Goal: Information Seeking & Learning: Learn about a topic

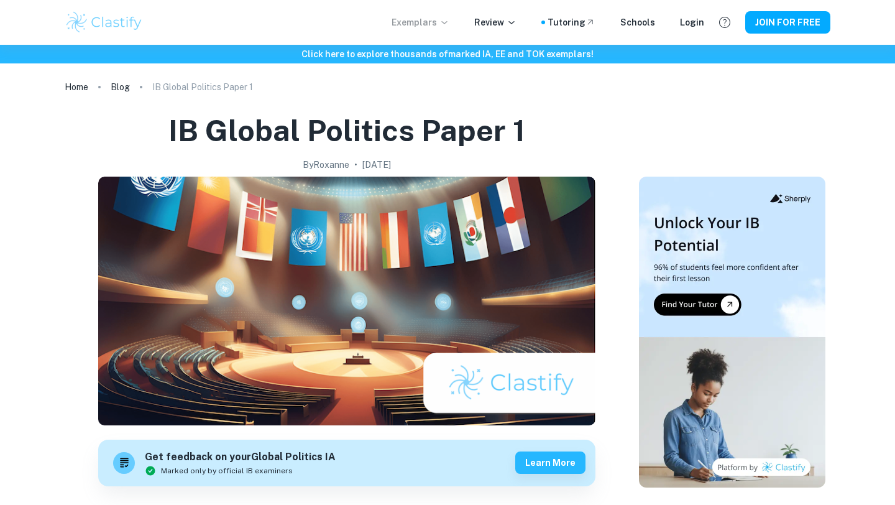
click at [426, 20] on p "Exemplars" at bounding box center [421, 23] width 58 height 14
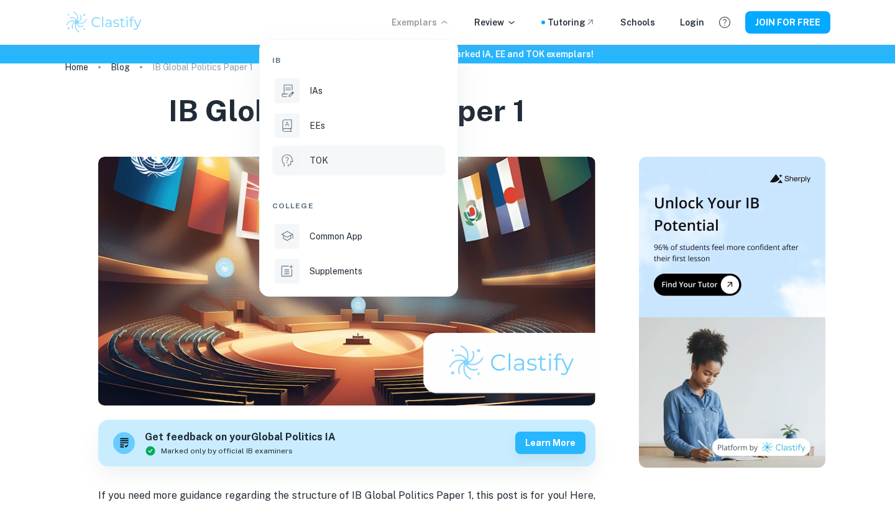
scroll to position [22, 0]
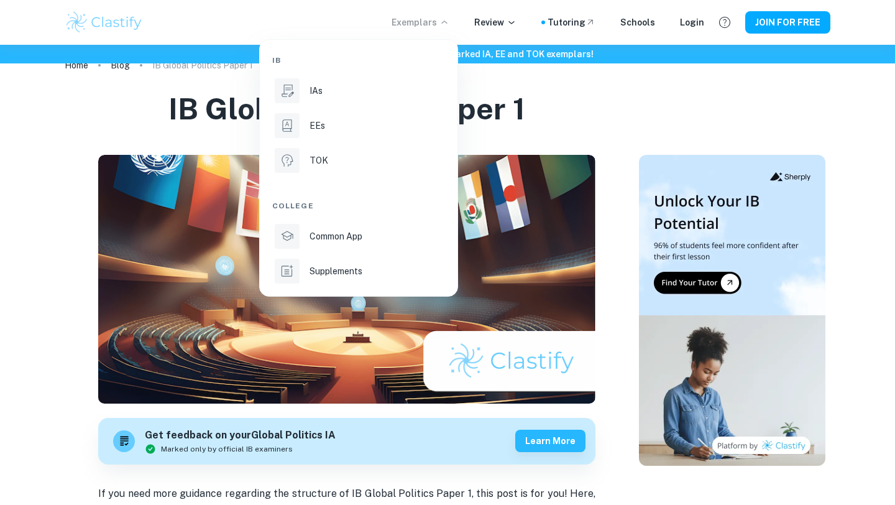
click at [203, 29] on div at bounding box center [447, 252] width 895 height 505
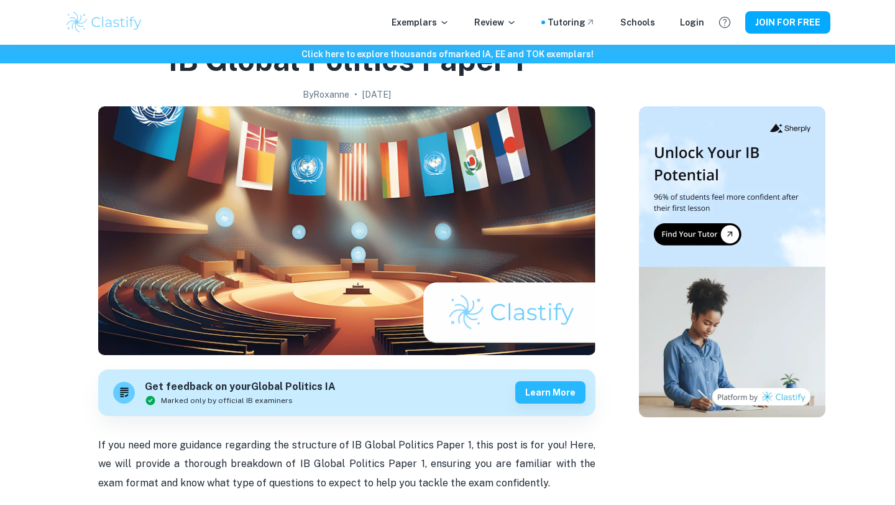
scroll to position [74, 0]
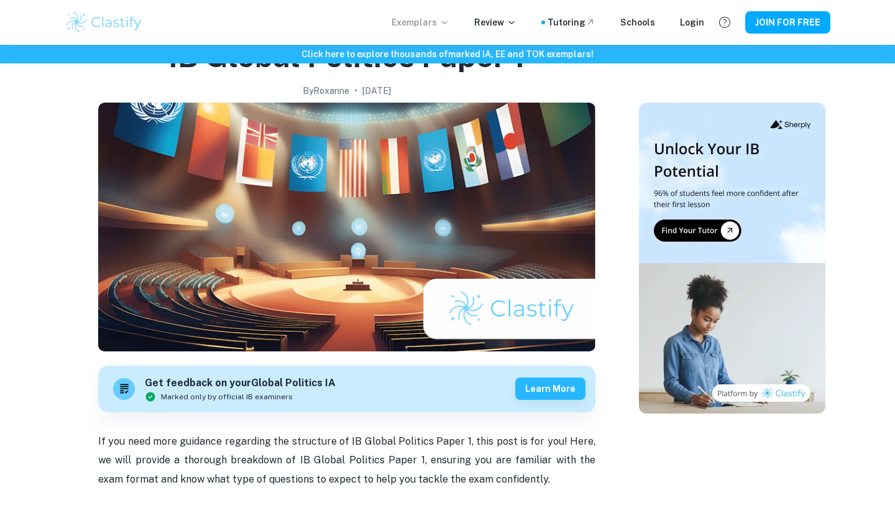
click at [434, 22] on p "Exemplars" at bounding box center [421, 23] width 58 height 14
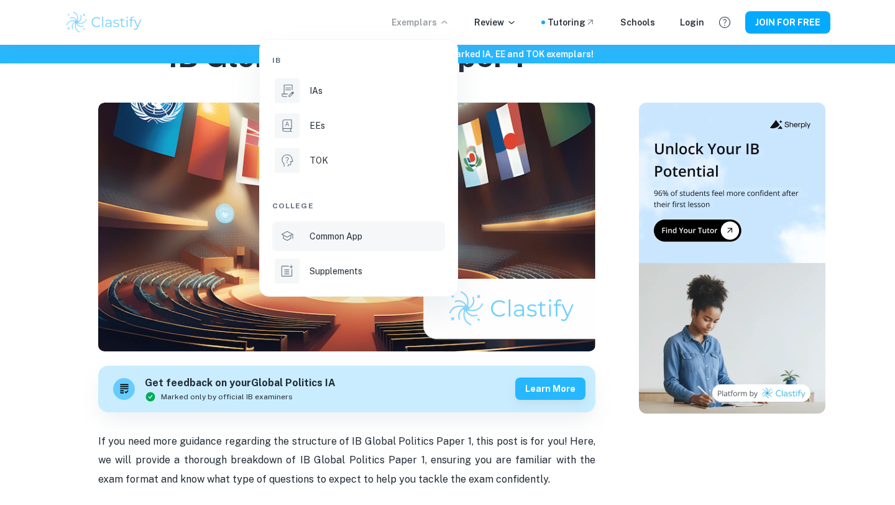
click at [334, 234] on p "Common App" at bounding box center [336, 236] width 53 height 14
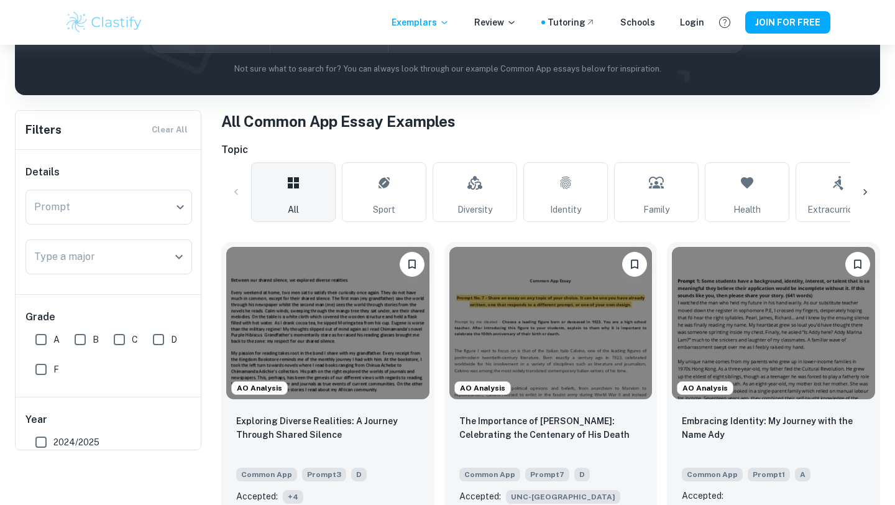
scroll to position [208, 0]
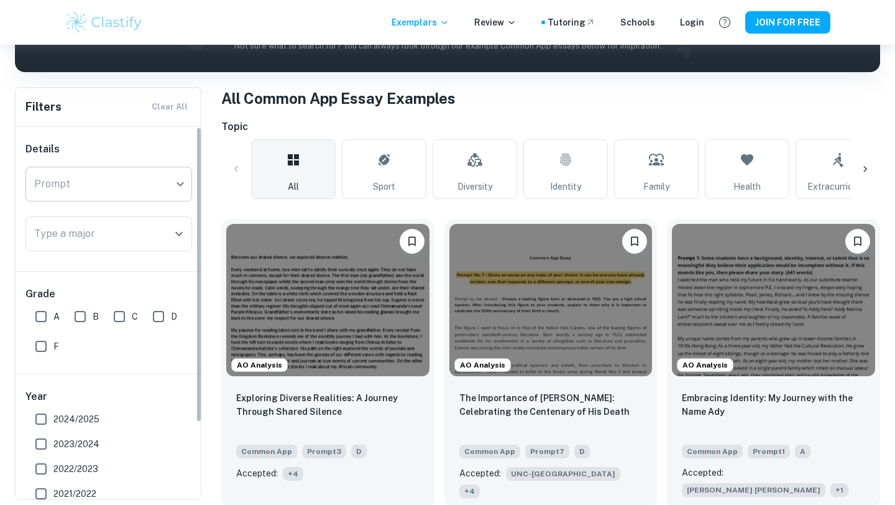
click at [119, 185] on body "We value your privacy We use cookies to enhance your browsing experience, serve…" at bounding box center [447, 89] width 895 height 505
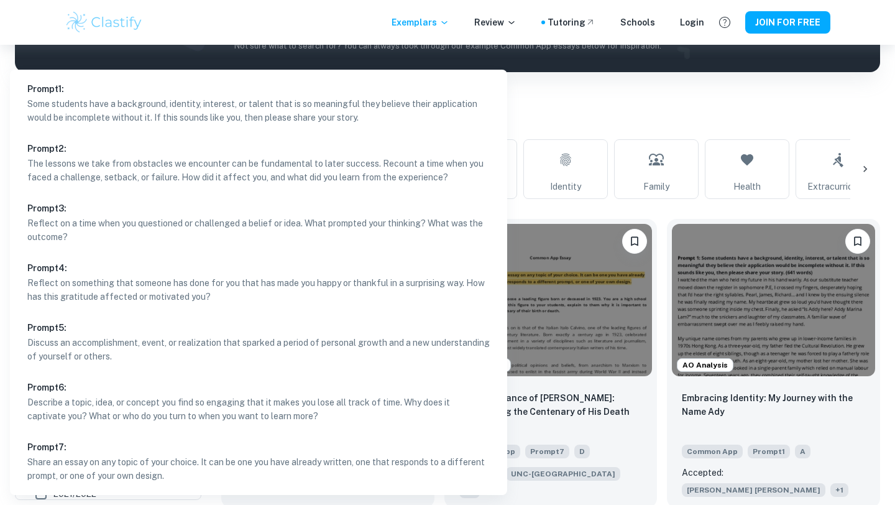
click at [0, 70] on div at bounding box center [447, 252] width 895 height 505
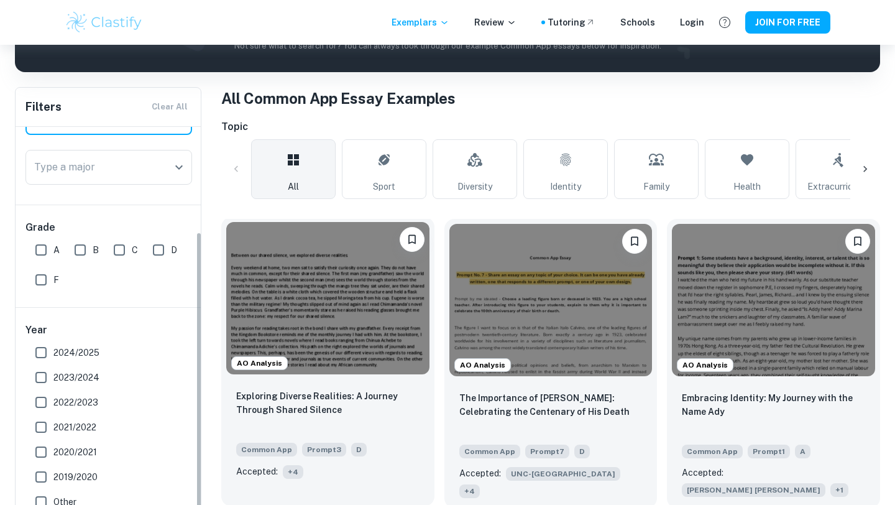
scroll to position [62, 0]
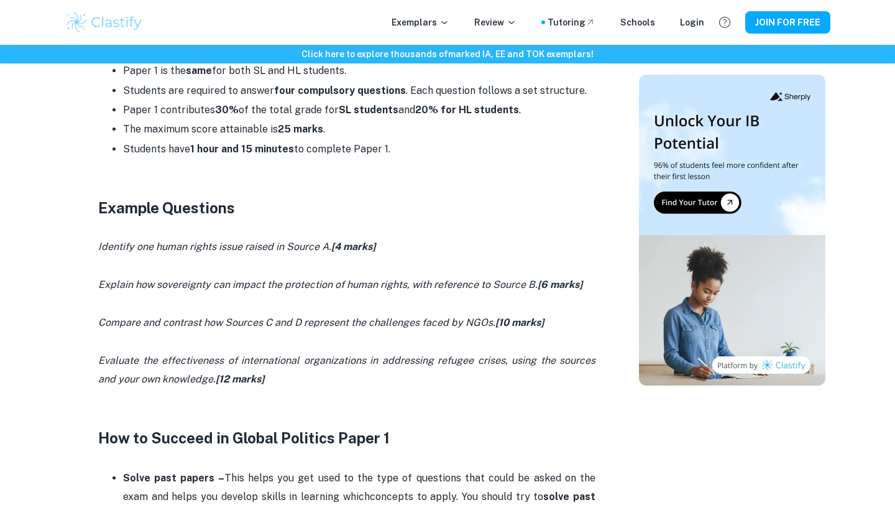
scroll to position [551, 0]
